Goal: Task Accomplishment & Management: Use online tool/utility

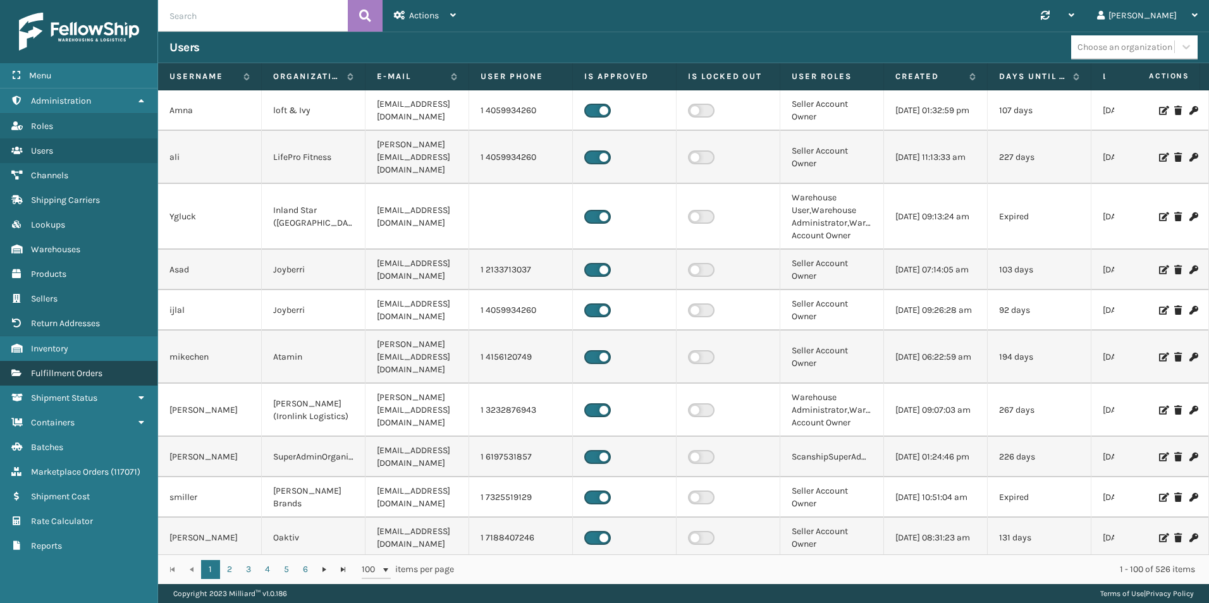
click at [87, 368] on span "Fulfillment Orders" at bounding box center [66, 373] width 71 height 11
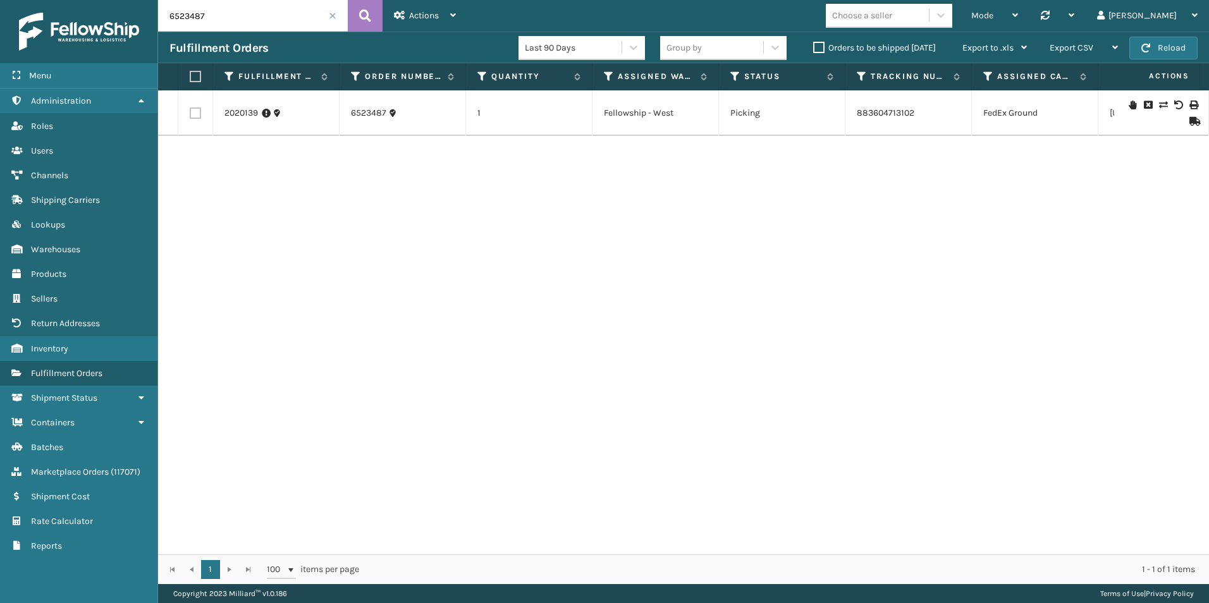
click at [817, 49] on label "Orders to be shipped [DATE]" at bounding box center [874, 47] width 123 height 11
click at [814, 49] on input "Orders to be shipped [DATE]" at bounding box center [813, 44] width 1 height 8
click at [333, 16] on span at bounding box center [333, 16] width 8 height 8
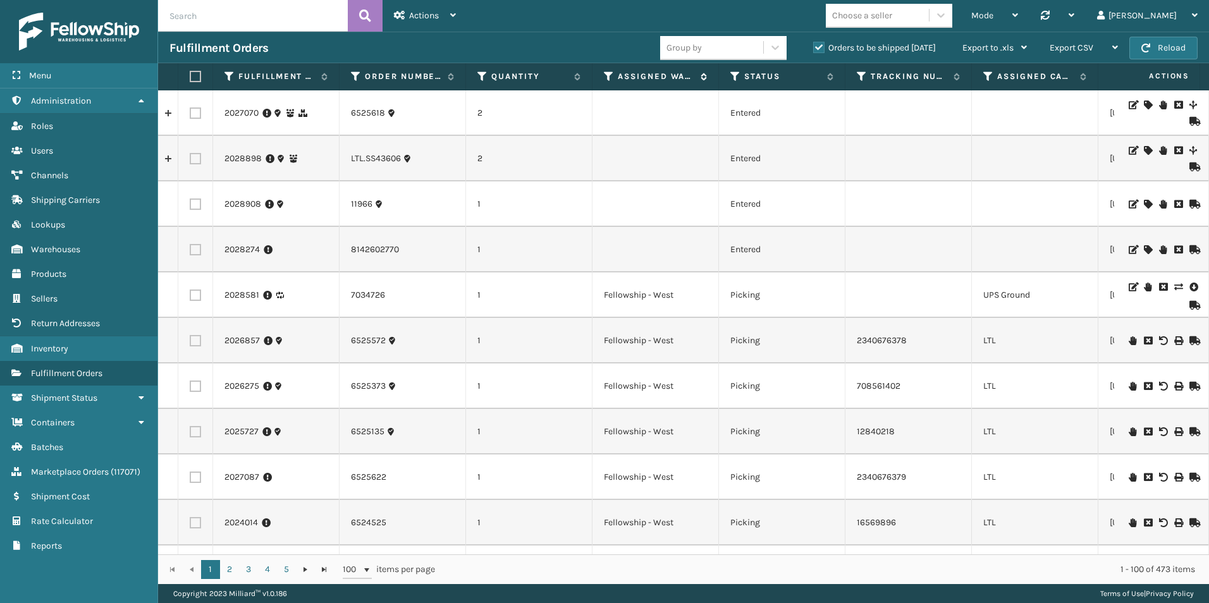
click at [613, 76] on icon at bounding box center [609, 76] width 10 height 11
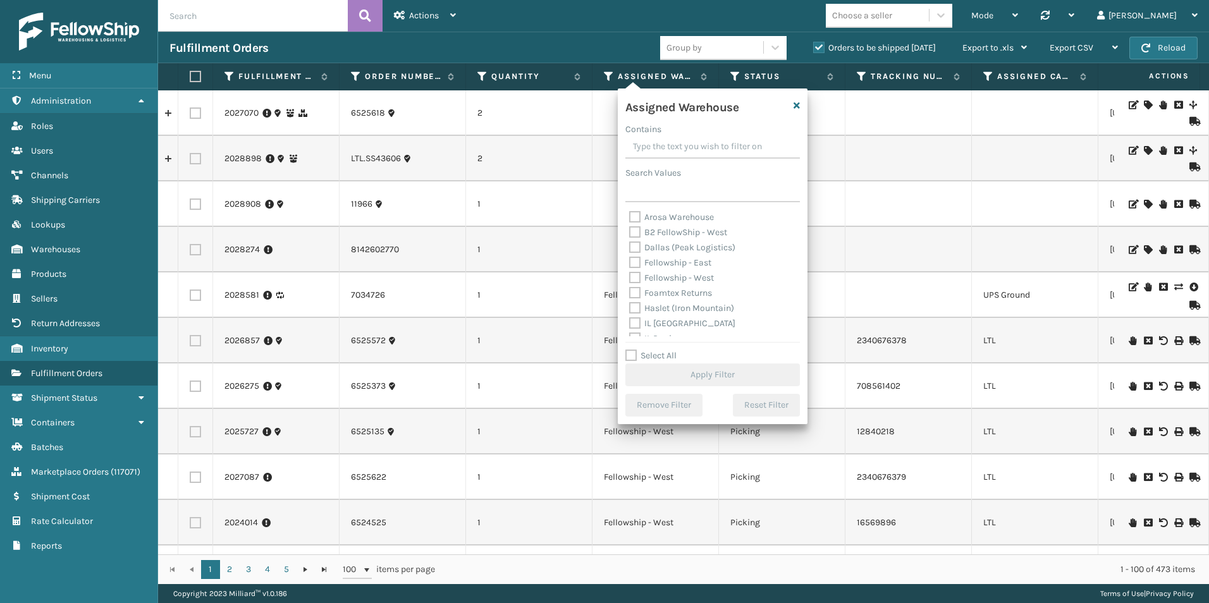
click at [632, 275] on label "Fellowship - West" at bounding box center [671, 278] width 85 height 11
click at [630, 275] on input "Fellowship - West" at bounding box center [629, 275] width 1 height 8
checkbox input "true"
click at [696, 374] on button "Apply Filter" at bounding box center [713, 375] width 175 height 23
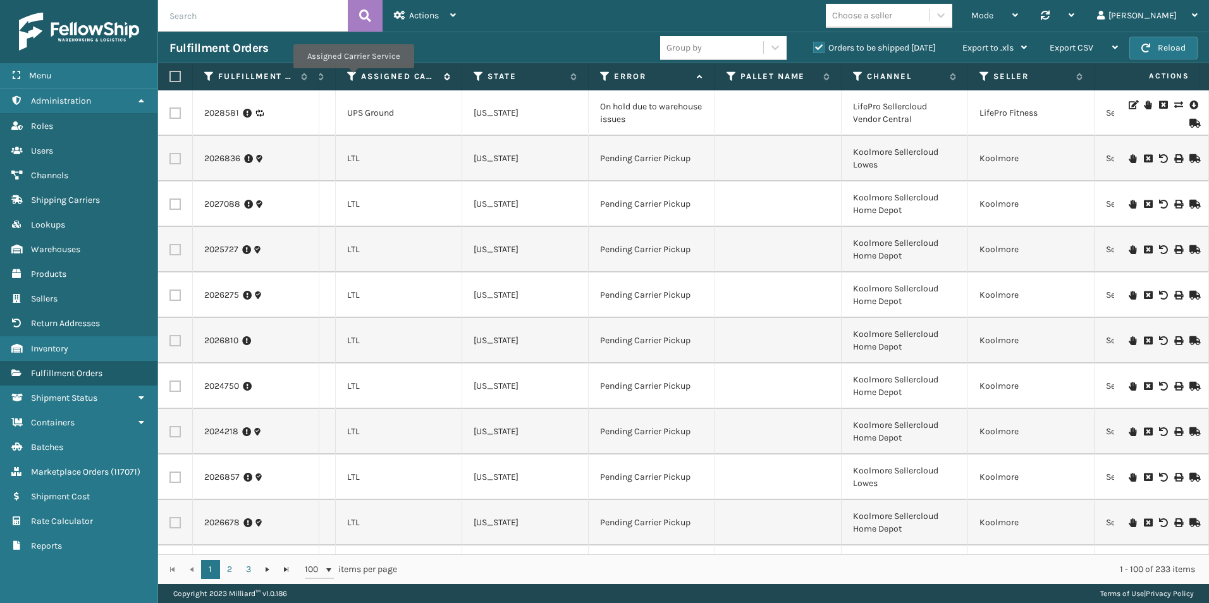
click at [353, 77] on icon at bounding box center [352, 76] width 10 height 11
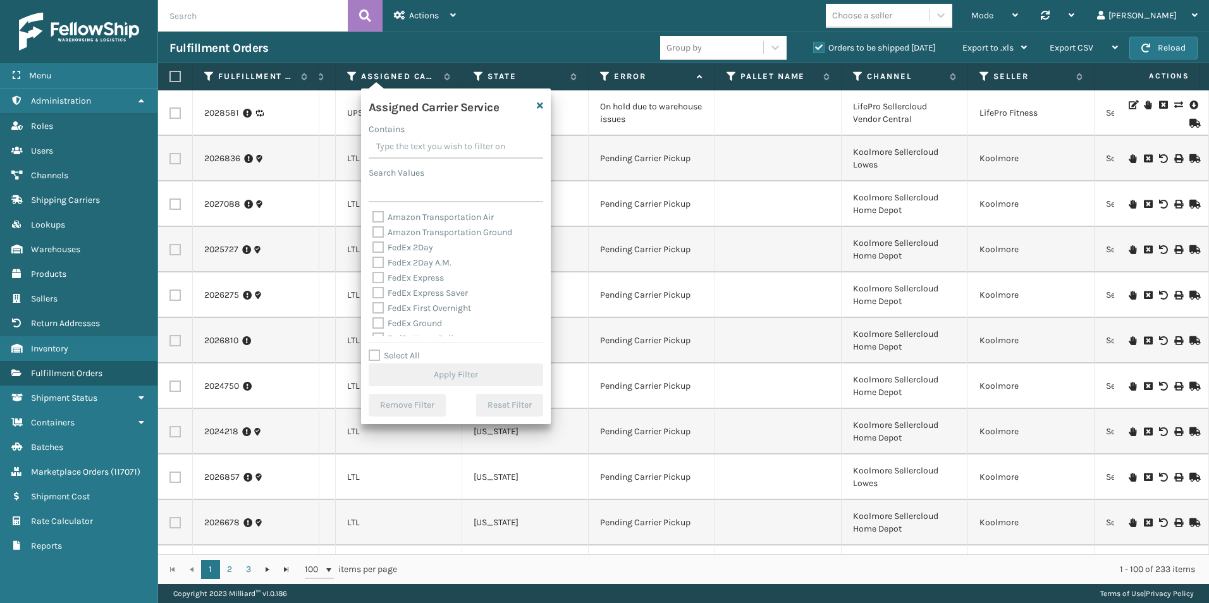
click at [374, 354] on label "Select All" at bounding box center [394, 355] width 51 height 11
click at [374, 350] on input "Select All" at bounding box center [464, 349] width 190 height 1
checkbox input "true"
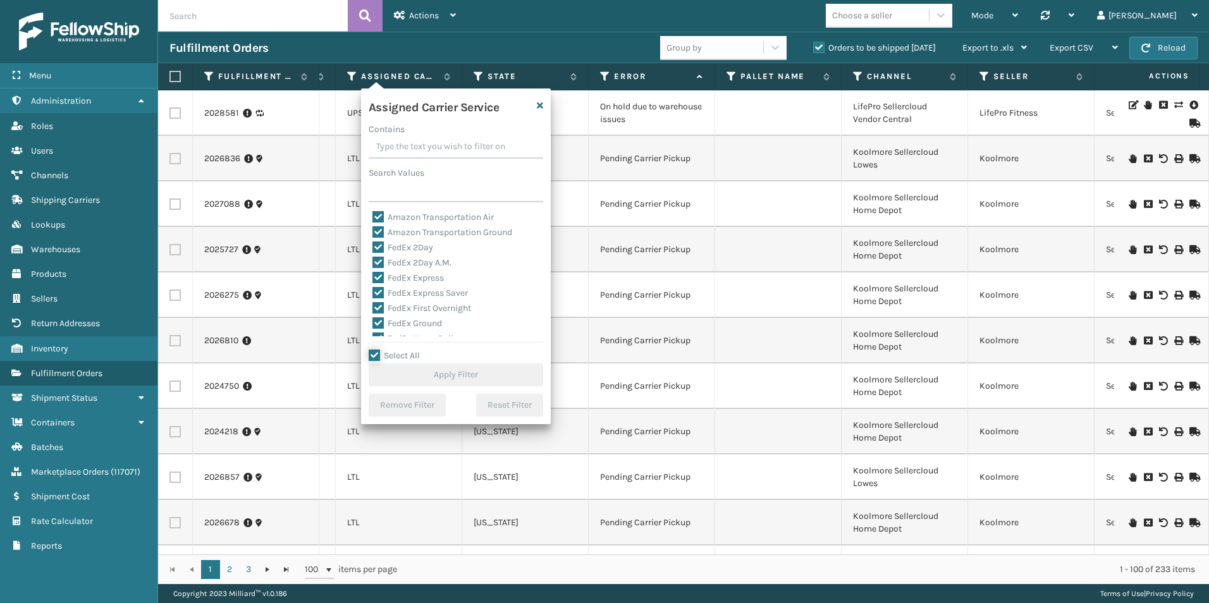
checkbox input "true"
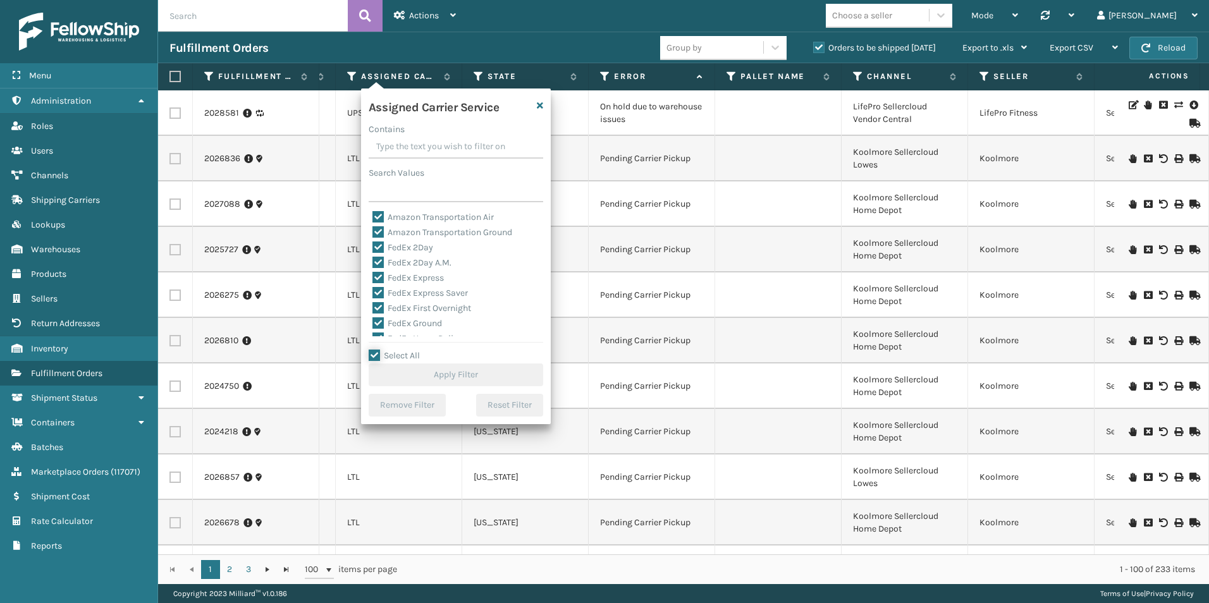
checkbox input "true"
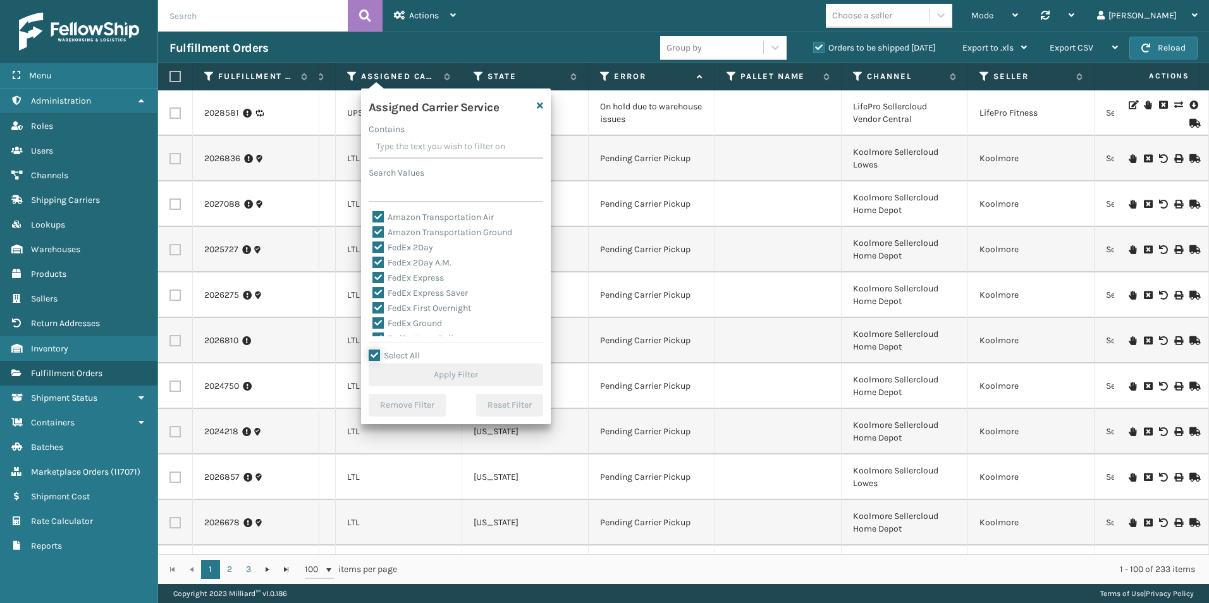
checkbox input "true"
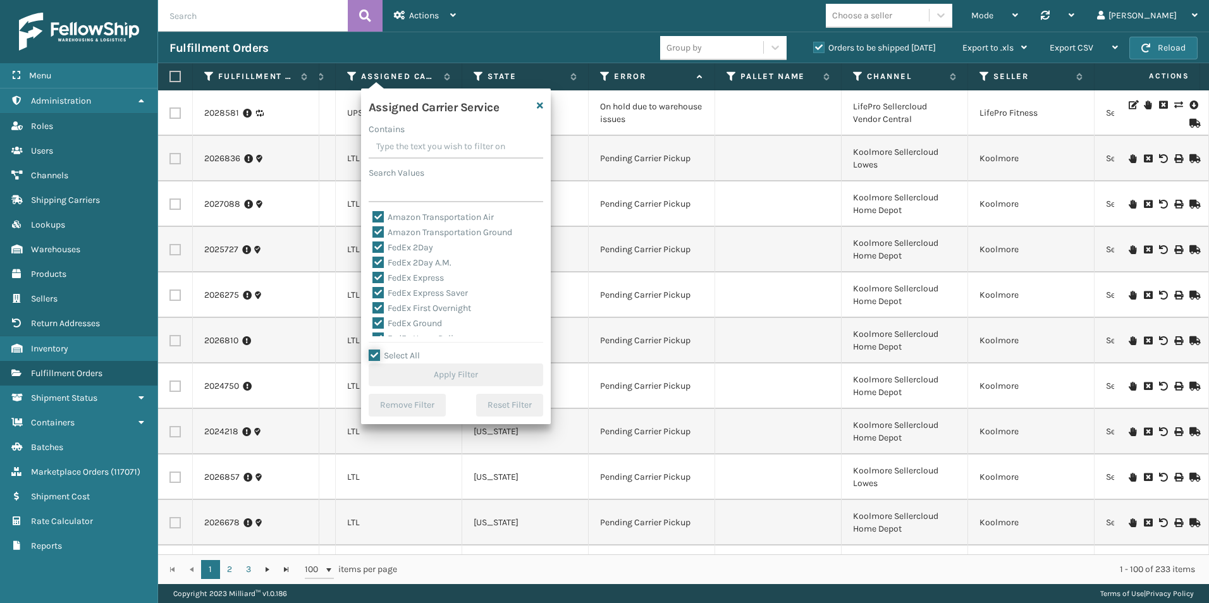
checkbox input "true"
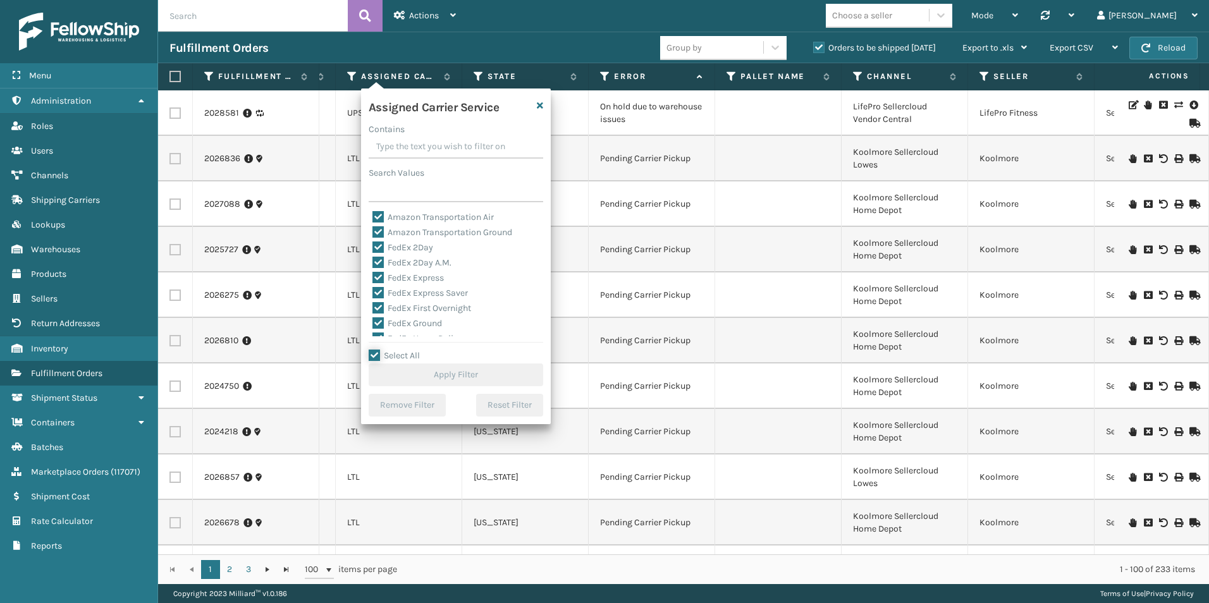
checkbox input "true"
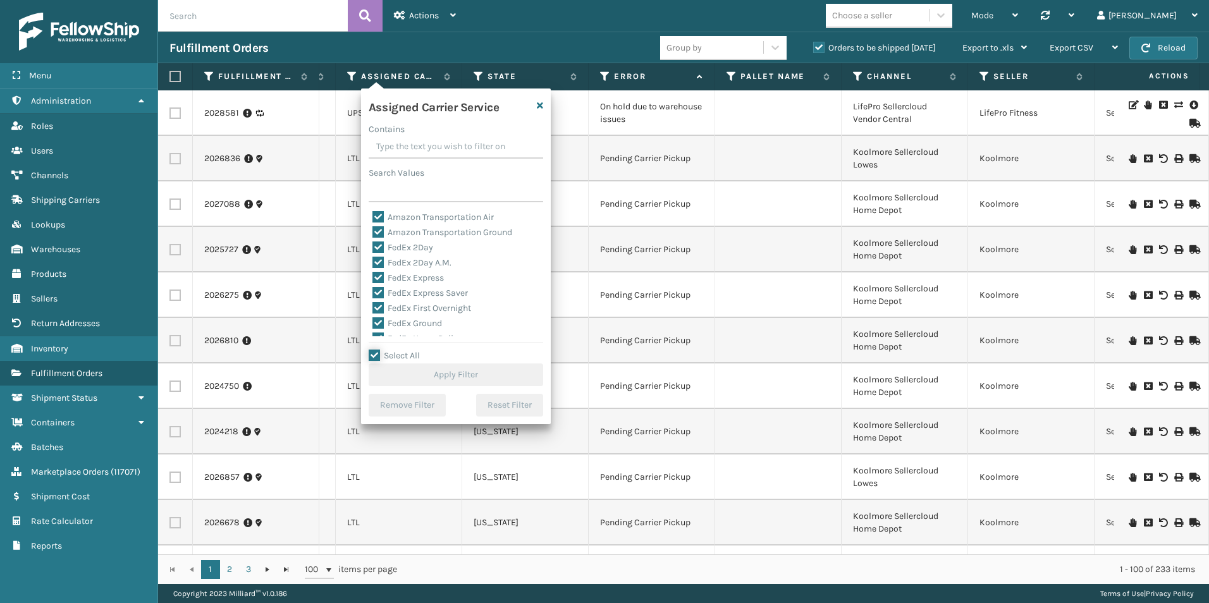
checkbox input "true"
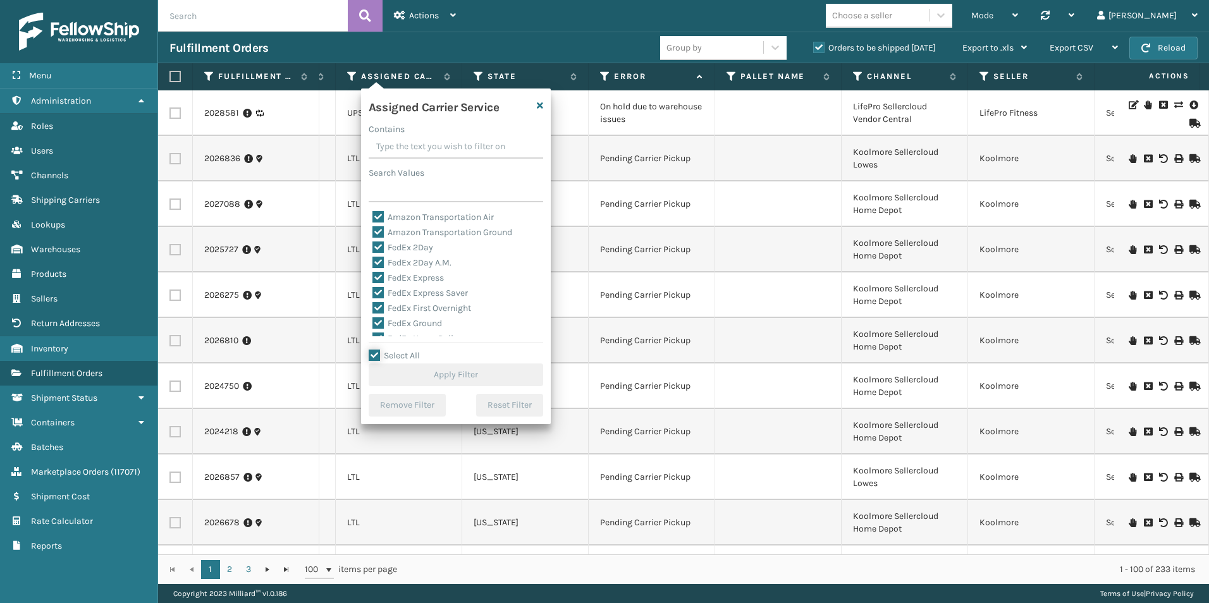
checkbox input "true"
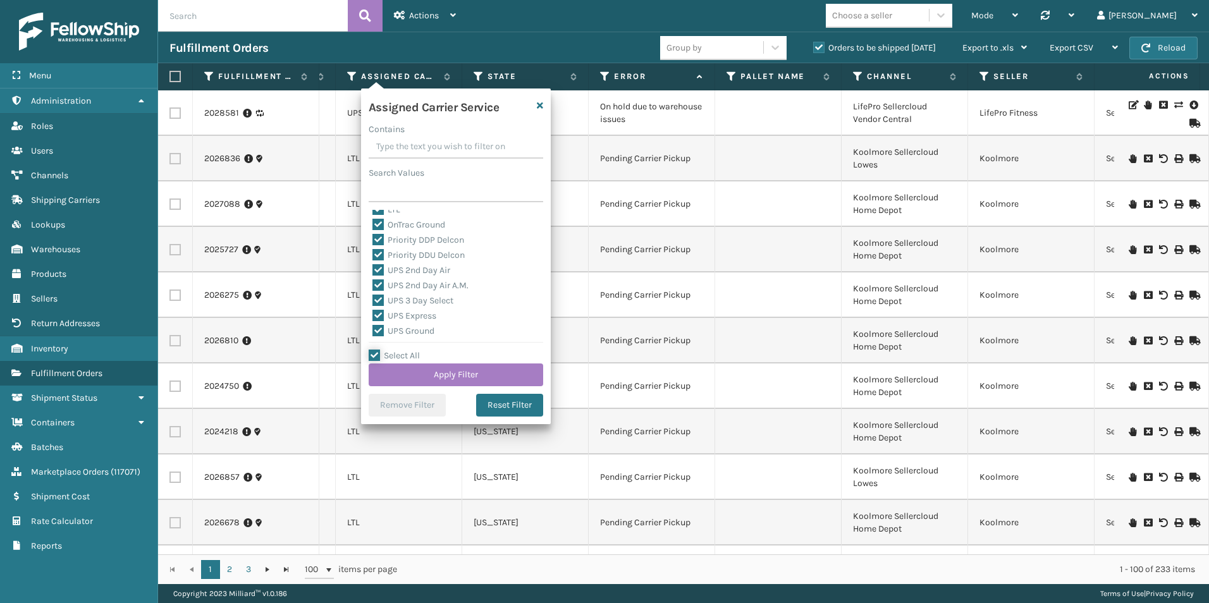
scroll to position [127, 0]
click at [378, 270] on label "LTL" at bounding box center [387, 273] width 28 height 11
click at [373, 270] on input "LTL" at bounding box center [373, 270] width 1 height 8
checkbox input "false"
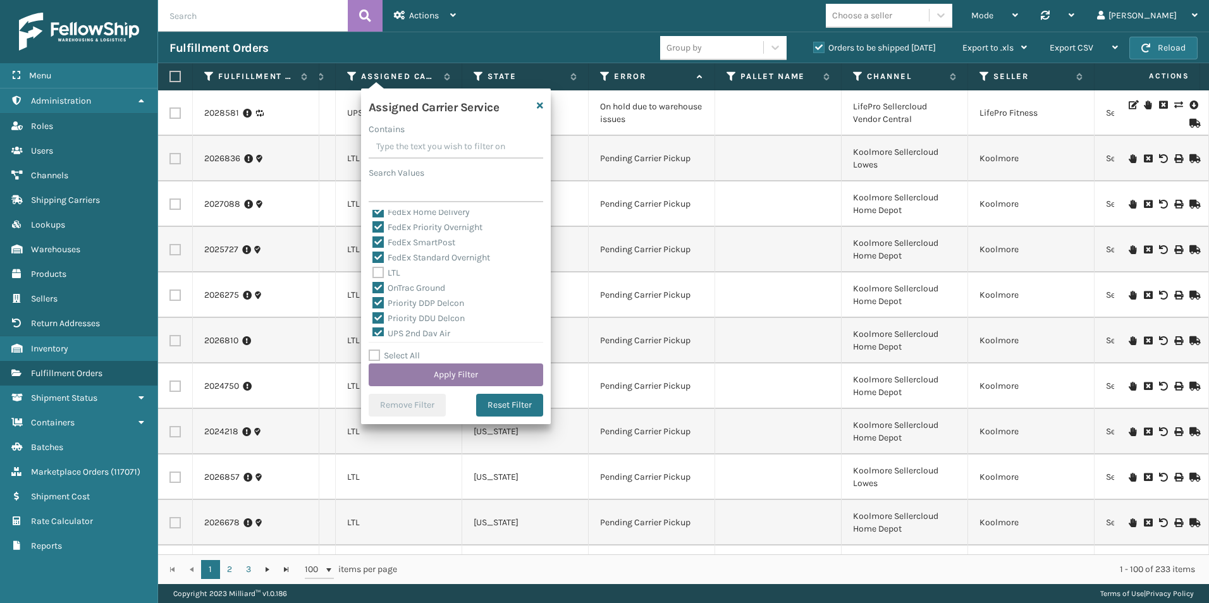
click at [471, 374] on button "Apply Filter" at bounding box center [456, 375] width 175 height 23
